Goal: Information Seeking & Learning: Check status

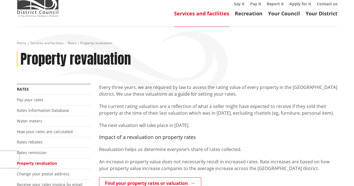
scroll to position [56, 0]
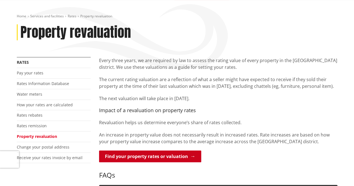
click at [142, 159] on link "Find your property rates or valuation" at bounding box center [150, 157] width 102 height 12
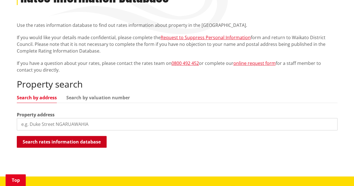
scroll to position [112, 0]
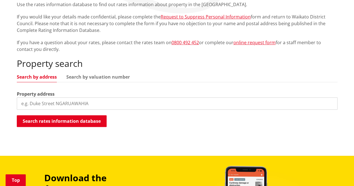
click at [43, 104] on input "search" at bounding box center [177, 103] width 321 height 12
click at [64, 104] on input "[STREET_ADDRESS][PERSON_NAME]" at bounding box center [177, 103] width 321 height 12
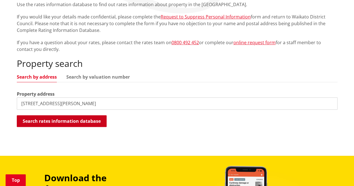
type input "[STREET_ADDRESS][PERSON_NAME]"
click at [64, 122] on button "Search rates information database" at bounding box center [62, 121] width 90 height 12
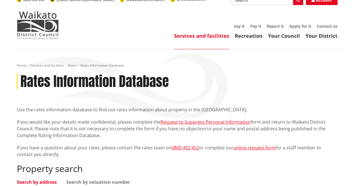
scroll to position [0, 0]
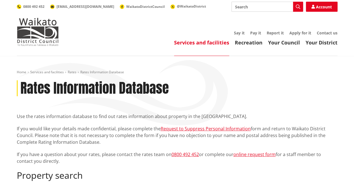
click at [246, 8] on input "Search" at bounding box center [268, 7] width 72 height 10
type input "property valuation"
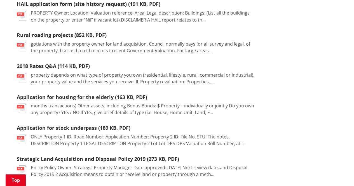
scroll to position [364, 0]
